Goal: Information Seeking & Learning: Learn about a topic

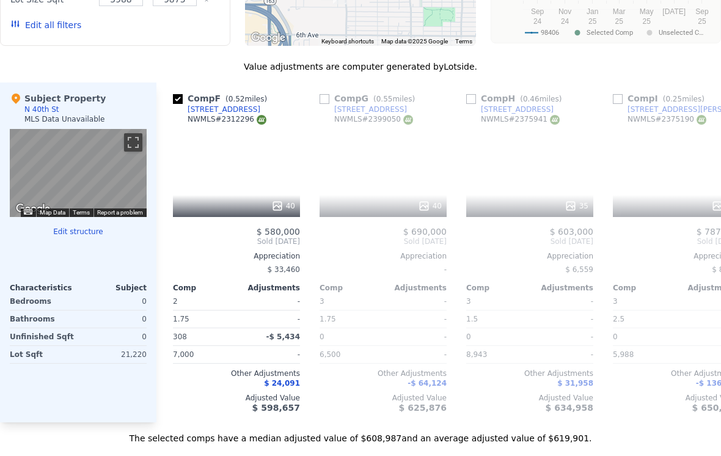
scroll to position [0, 731]
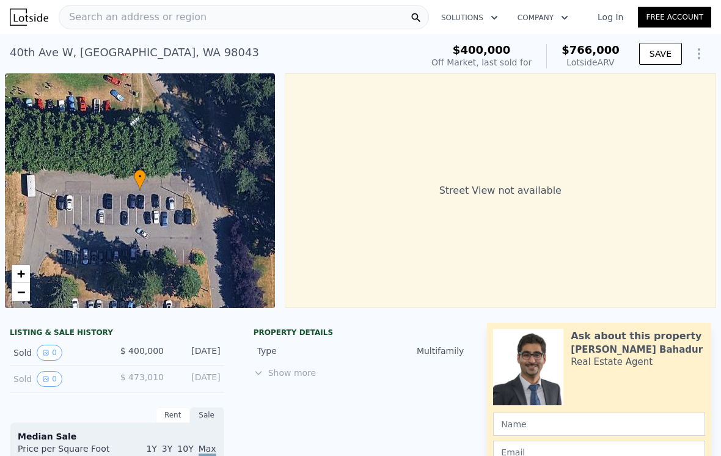
click at [192, 18] on span "Search an address or region" at bounding box center [132, 17] width 147 height 15
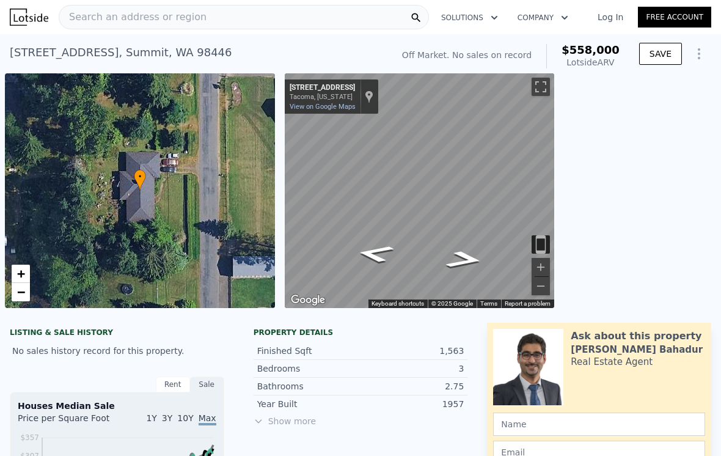
click at [459, 257] on icon "Go North, 40th Ave E" at bounding box center [463, 259] width 69 height 26
click at [458, 258] on icon "Go North, 40th Ave E" at bounding box center [463, 259] width 69 height 26
click at [459, 251] on icon "Go North, 40th Ave E" at bounding box center [463, 259] width 69 height 26
click at [467, 258] on icon "Go North, 40th Ave E" at bounding box center [463, 259] width 69 height 26
click at [470, 255] on icon "Go North, 40th Ave E" at bounding box center [463, 259] width 69 height 26
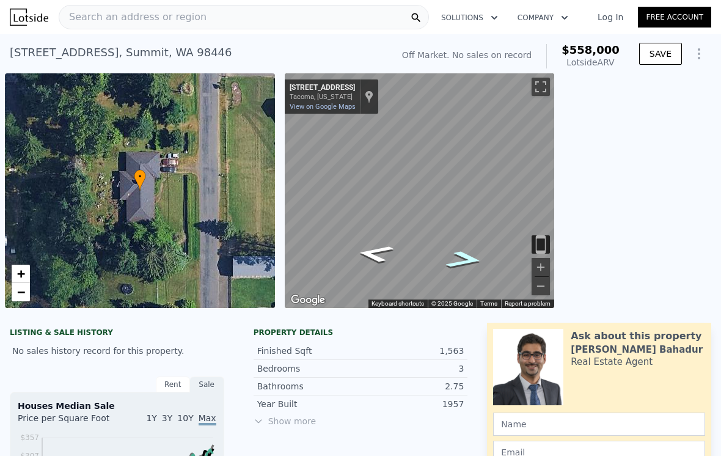
click at [465, 257] on icon "Go North, 40th Ave E" at bounding box center [463, 259] width 69 height 26
click at [469, 256] on icon "Go North, 40th Ave E" at bounding box center [463, 259] width 69 height 26
click at [459, 263] on icon "Go North, 40th Ave E" at bounding box center [463, 259] width 69 height 26
click at [464, 261] on icon "Go North, 40th Ave E" at bounding box center [463, 259] width 69 height 26
click at [461, 255] on icon "Go North, 40th Ave E" at bounding box center [463, 259] width 69 height 26
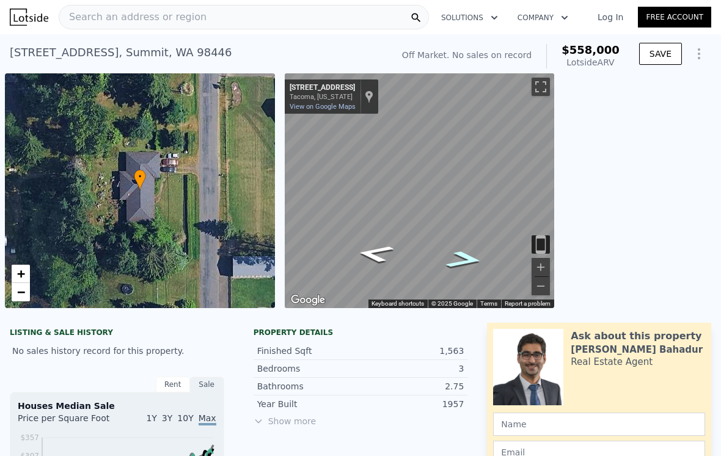
click at [477, 258] on icon "Go North, 40th Ave E" at bounding box center [463, 259] width 69 height 26
click at [462, 260] on icon "Go North, 40th Ave E" at bounding box center [462, 262] width 78 height 28
click at [464, 264] on icon "Go North, 40th Ave E" at bounding box center [465, 258] width 63 height 25
click at [472, 263] on icon "Go North, 40th Ave E" at bounding box center [463, 259] width 69 height 26
click at [451, 260] on icon "Go North, 40th Ave E" at bounding box center [463, 259] width 69 height 26
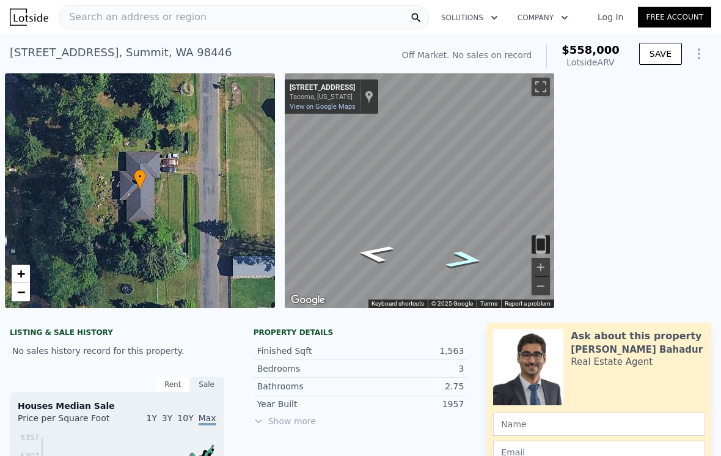
click at [456, 263] on icon "Go North, 40th Ave E" at bounding box center [463, 259] width 69 height 26
click at [471, 258] on icon "Go North, 40th Ave E" at bounding box center [463, 259] width 69 height 26
click at [461, 260] on icon "Go North, 40th Ave E" at bounding box center [463, 259] width 69 height 26
click at [461, 261] on icon "Go North, 40th Ave E" at bounding box center [463, 259] width 69 height 26
click at [381, 250] on icon "Go South, 40th Ave E" at bounding box center [374, 253] width 69 height 26
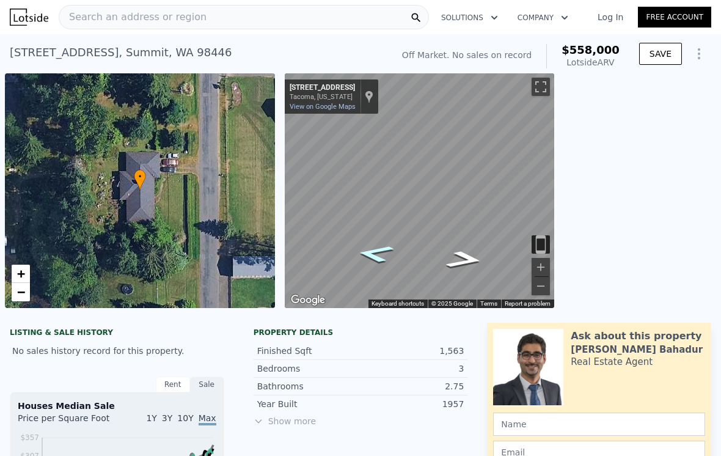
click at [374, 253] on icon "Go South, 40th Ave E" at bounding box center [374, 253] width 69 height 26
click at [374, 252] on icon "Go South, 40th Ave E" at bounding box center [374, 253] width 69 height 26
click at [384, 253] on icon "Go South, 40th Ave E" at bounding box center [374, 253] width 69 height 26
click at [382, 252] on icon "Go South, 40th Ave E" at bounding box center [374, 253] width 69 height 26
click at [375, 253] on icon "Go South, 40th Ave E" at bounding box center [374, 253] width 69 height 26
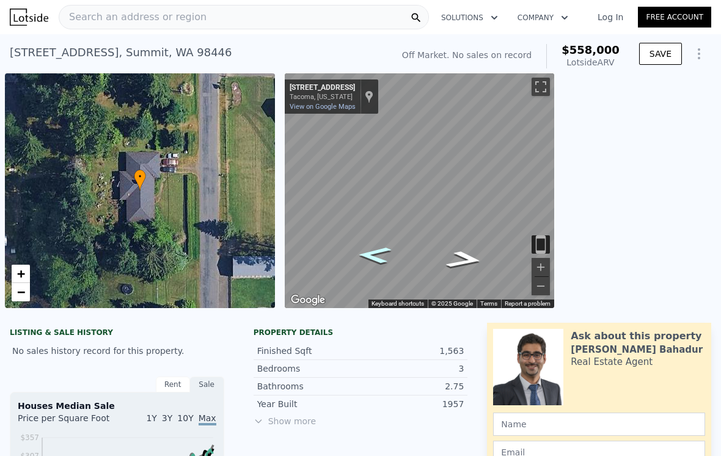
click at [381, 251] on icon "Go South, 40th Ave E" at bounding box center [374, 255] width 63 height 25
click at [391, 244] on icon "Go South, 40th Ave E" at bounding box center [377, 251] width 78 height 28
click at [369, 262] on icon "Go South, 40th Ave E" at bounding box center [374, 253] width 69 height 26
click at [374, 252] on icon "Go South, 40th Ave E" at bounding box center [374, 253] width 69 height 26
click at [376, 259] on icon "Go South, 40th Ave E" at bounding box center [374, 253] width 69 height 26
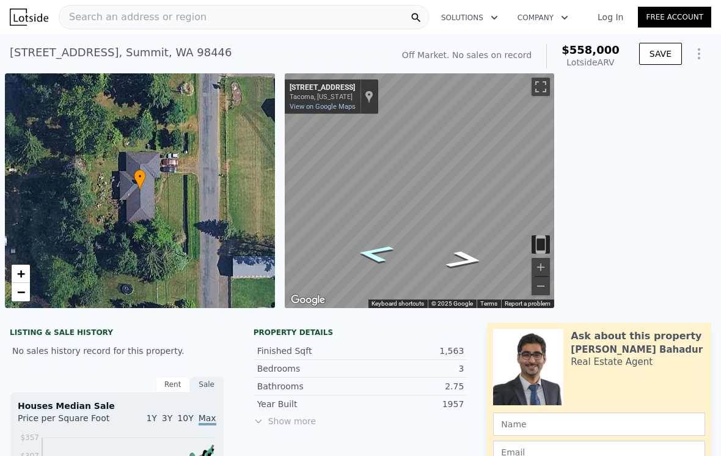
click at [377, 254] on icon "Go South, 40th Ave E" at bounding box center [374, 253] width 69 height 26
click at [371, 260] on icon "Go South, 40th Ave E" at bounding box center [374, 253] width 69 height 26
click at [373, 259] on icon "Go South, 40th Ave E" at bounding box center [374, 253] width 69 height 26
click at [376, 257] on icon "Go South, 40th Ave E" at bounding box center [374, 253] width 69 height 26
click at [382, 257] on icon "Go South, 40th Ave E" at bounding box center [374, 253] width 69 height 26
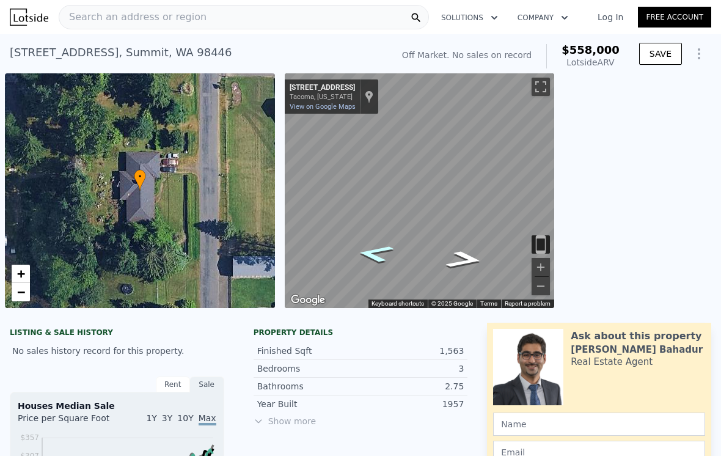
click at [380, 251] on icon "Go South, 40th Ave E" at bounding box center [374, 253] width 69 height 26
click at [374, 255] on icon "Go South, 40th Ave E" at bounding box center [374, 253] width 69 height 26
click at [371, 257] on icon "Go South, 40th Ave E" at bounding box center [374, 253] width 69 height 26
click at [367, 255] on icon "Go South, 40th Ave E" at bounding box center [374, 253] width 69 height 26
click at [370, 257] on icon "Go South, 40th Ave E" at bounding box center [374, 253] width 69 height 26
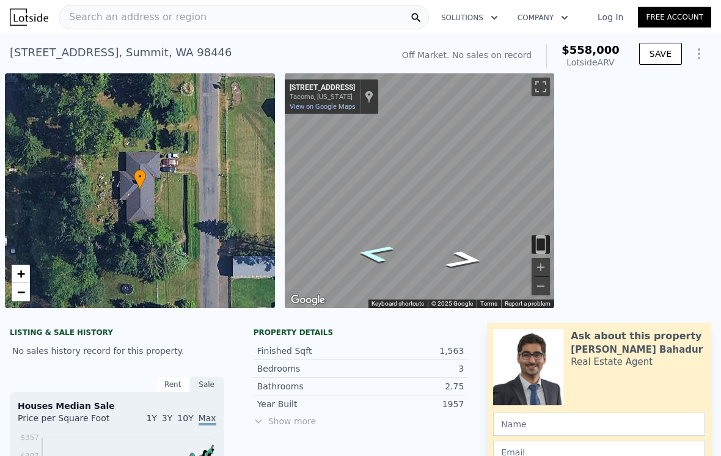
click at [368, 251] on icon "Go South, 40th Ave E" at bounding box center [374, 253] width 69 height 26
click at [375, 250] on icon "Go South, 40th Ave E" at bounding box center [374, 253] width 69 height 26
click at [375, 253] on icon "Go South, 40th Ave E" at bounding box center [374, 253] width 69 height 26
click at [365, 255] on icon "Go South, 40th Ave E" at bounding box center [374, 253] width 69 height 26
click at [363, 258] on icon "Go Southeast, 101st St E" at bounding box center [377, 261] width 78 height 28
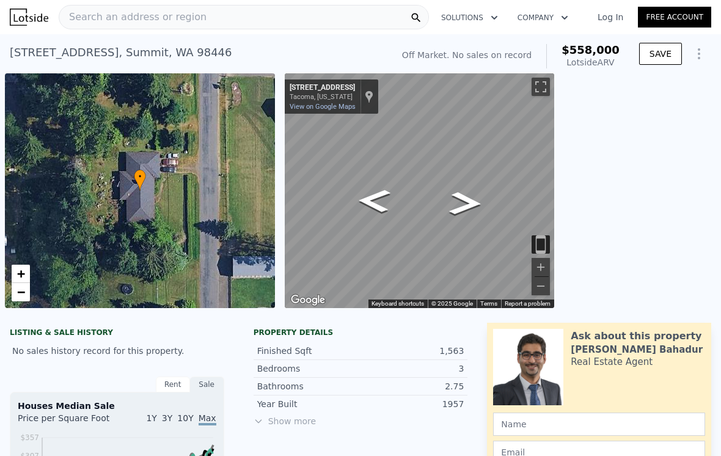
click at [365, 205] on icon "Go North, 40th Ave E" at bounding box center [374, 200] width 60 height 34
click at [372, 201] on icon "Go North, 40th Ave E" at bounding box center [374, 200] width 60 height 34
click at [379, 201] on icon "Go North, 40th Ave E" at bounding box center [374, 200] width 60 height 34
click at [377, 196] on icon "Go North, 40th Ave E" at bounding box center [374, 200] width 60 height 34
click at [377, 199] on icon "Go North, 40th Ave E" at bounding box center [374, 200] width 60 height 34
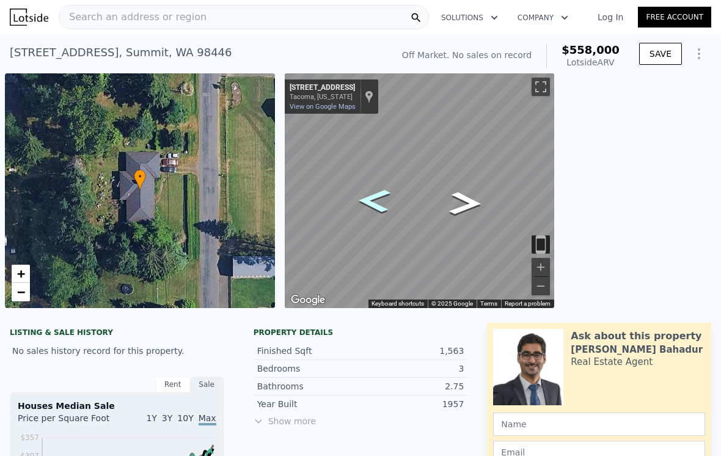
click at [369, 203] on icon "Go North, 40th Ave E" at bounding box center [374, 200] width 60 height 34
click at [369, 198] on icon "Go North, 40th Ave E" at bounding box center [374, 200] width 60 height 34
click at [386, 194] on icon "Go Northeast, 101st St E" at bounding box center [388, 187] width 91 height 40
click at [480, 257] on icon "Go Southwest, 40th Ave E" at bounding box center [463, 256] width 73 height 27
click at [546, 88] on button "Toggle fullscreen view" at bounding box center [540, 87] width 18 height 18
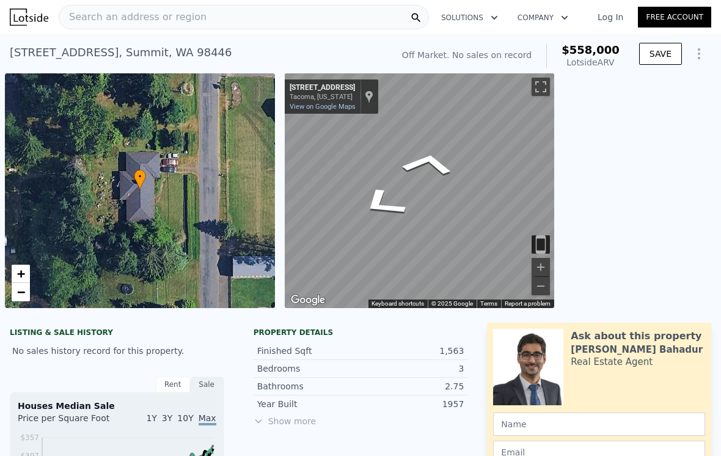
click at [433, 162] on icon "Go South, 40th Ave E" at bounding box center [428, 163] width 82 height 37
click at [547, 91] on button "Toggle fullscreen view" at bounding box center [540, 87] width 18 height 18
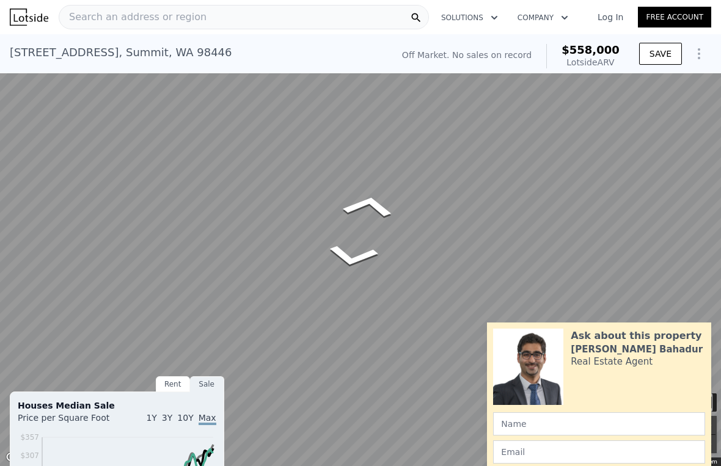
click at [367, 199] on icon "Go South, 40th Ave E" at bounding box center [368, 206] width 82 height 37
click at [370, 206] on icon "Go South, 40th Ave E" at bounding box center [368, 206] width 82 height 37
click at [374, 202] on icon "Go South, 40th Ave E" at bounding box center [368, 206] width 82 height 37
click at [359, 253] on icon "Go North, 40th Ave E" at bounding box center [353, 256] width 82 height 37
click at [356, 313] on icon "Go South, 40th Ave E" at bounding box center [353, 308] width 81 height 23
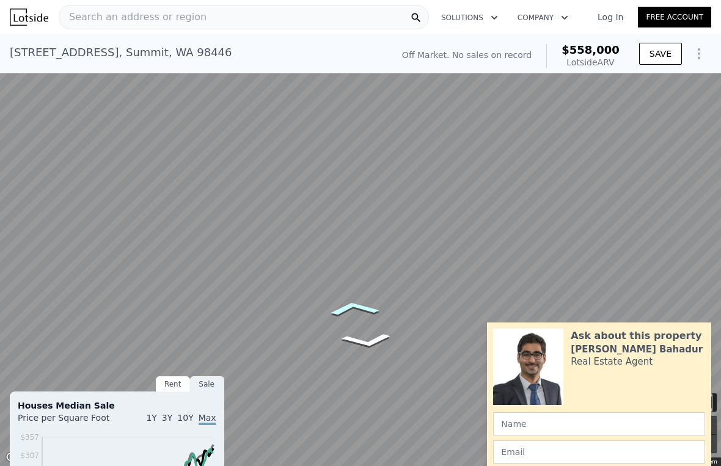
click at [362, 305] on icon "Go South, 40th Ave E" at bounding box center [353, 308] width 81 height 23
click at [355, 303] on icon "Go South, 40th Ave E" at bounding box center [353, 308] width 81 height 23
click at [360, 317] on icon "Go South, 40th Ave E" at bounding box center [351, 320] width 82 height 24
click at [356, 318] on icon "Go South, 40th Ave E" at bounding box center [351, 320] width 82 height 24
click at [356, 316] on icon "Go South, 40th Ave E" at bounding box center [351, 320] width 82 height 24
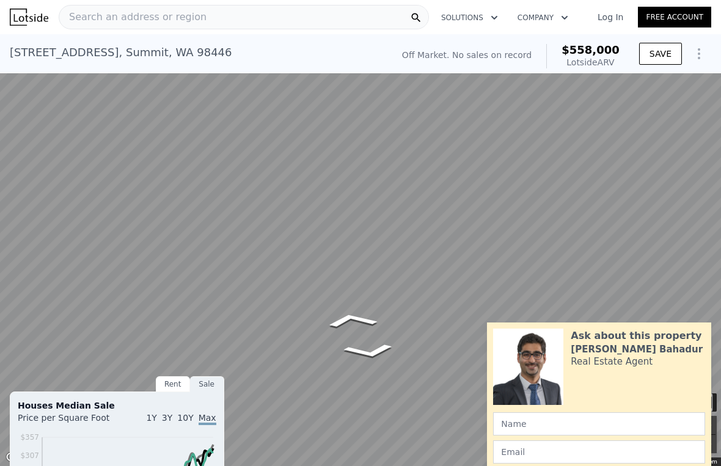
click at [356, 318] on icon "Go South, 40th Ave E" at bounding box center [351, 320] width 82 height 24
click at [353, 319] on icon "Go South, 40th Ave E" at bounding box center [351, 320] width 82 height 24
click at [351, 322] on icon "Go South, 40th Ave E" at bounding box center [351, 320] width 82 height 24
click at [360, 302] on icon "Go South, 40th Ave E" at bounding box center [356, 305] width 78 height 22
click at [365, 302] on icon "Go South, 40th Ave E" at bounding box center [356, 305] width 78 height 22
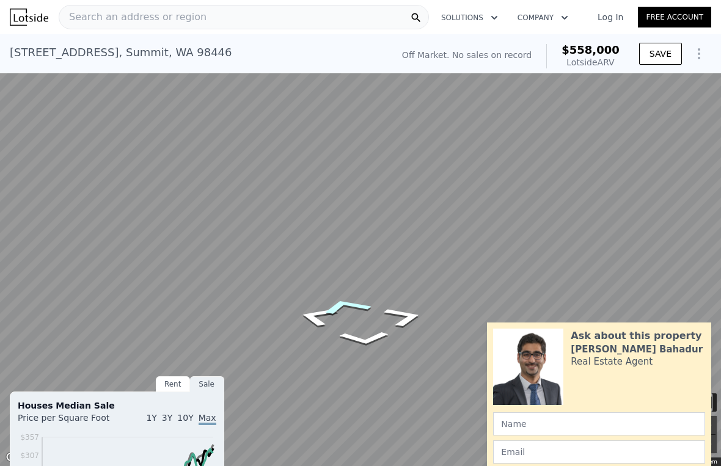
click at [352, 309] on icon "Go South, 40th Ave E" at bounding box center [344, 306] width 87 height 27
click at [367, 299] on icon "Go South, 40th Ave E" at bounding box center [361, 305] width 75 height 21
click at [360, 300] on icon "Go South, 40th Ave E" at bounding box center [356, 305] width 78 height 22
click at [357, 309] on icon "Go South, 40th Ave E" at bounding box center [356, 305] width 78 height 22
click at [358, 301] on icon "Go South, 40th Ave E" at bounding box center [356, 305] width 78 height 22
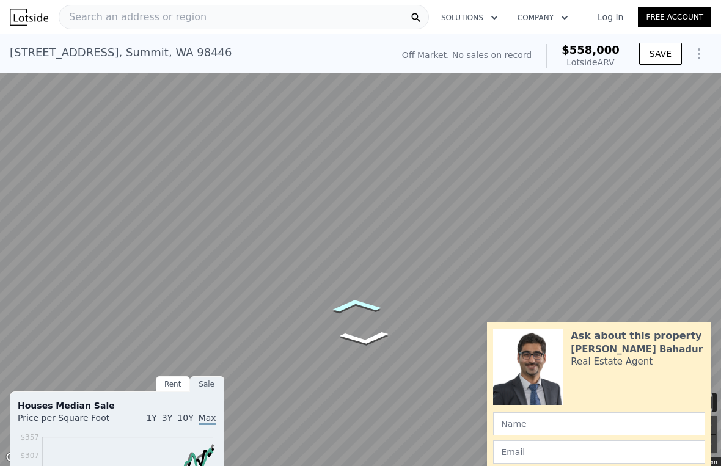
click at [363, 299] on icon "Go South, 40th Ave E" at bounding box center [356, 305] width 78 height 22
click at [363, 304] on icon "Go South, 40th Ave E" at bounding box center [356, 305] width 78 height 22
click at [360, 308] on icon "Go South, 40th Ave E" at bounding box center [353, 308] width 81 height 23
click at [373, 394] on icon "Go South, 40th Ave E" at bounding box center [367, 399] width 81 height 18
click at [367, 400] on icon "Go South, 40th Ave E" at bounding box center [367, 404] width 81 height 18
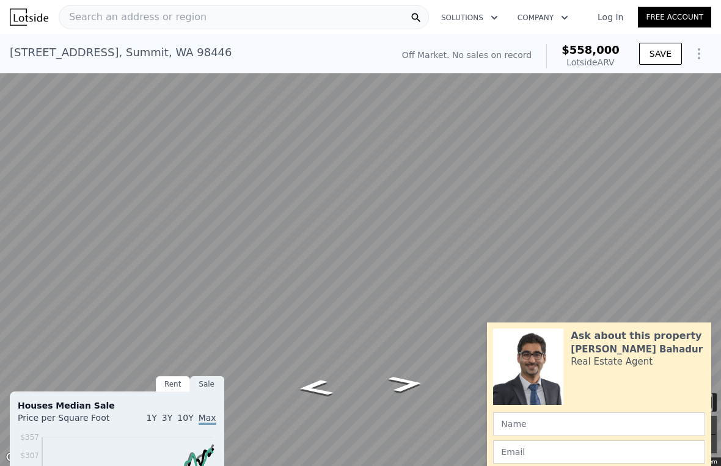
click at [403, 383] on icon "Go South, 40th Ave E" at bounding box center [405, 384] width 65 height 24
click at [319, 387] on icon "Go North, 40th Ave E" at bounding box center [314, 388] width 65 height 24
click at [323, 385] on icon "Go North, 40th Ave E" at bounding box center [314, 388] width 65 height 24
